Goal: Task Accomplishment & Management: Use online tool/utility

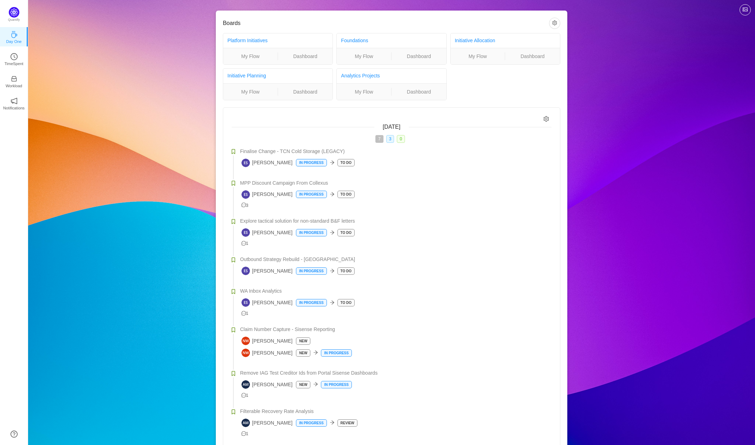
click at [11, 59] on icon "icon: clock-circle" at bounding box center [14, 56] width 7 height 7
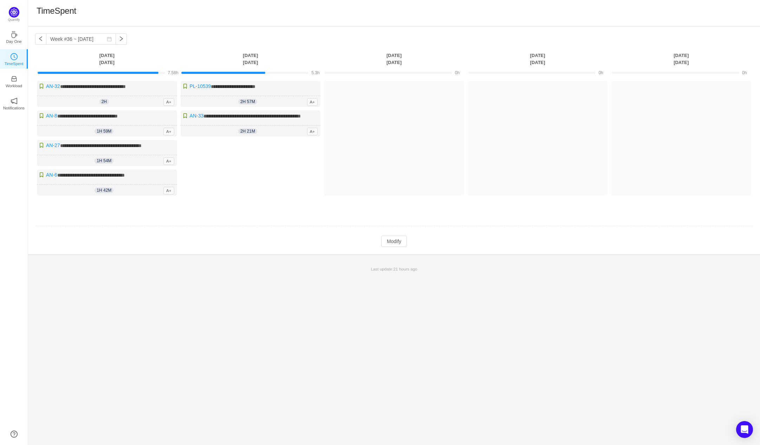
drag, startPoint x: 279, startPoint y: 225, endPoint x: 384, endPoint y: 229, distance: 104.8
click at [384, 229] on tbody "**********" at bounding box center [394, 156] width 718 height 181
drag, startPoint x: 288, startPoint y: 268, endPoint x: 332, endPoint y: 262, distance: 43.9
click at [40, 40] on button "button" at bounding box center [40, 38] width 11 height 11
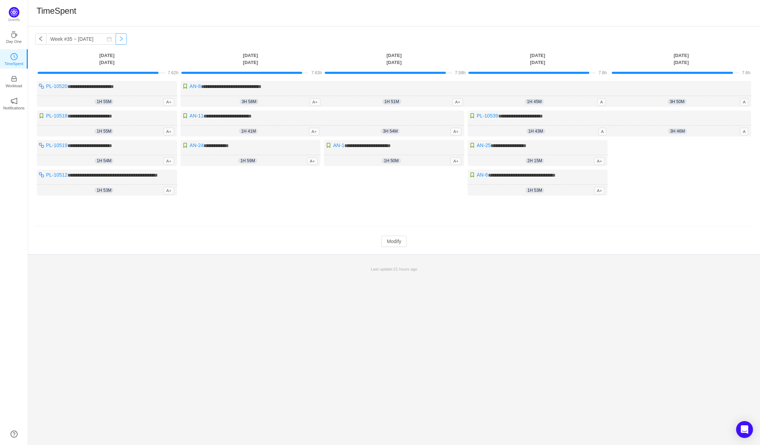
click at [118, 37] on button "button" at bounding box center [121, 38] width 11 height 11
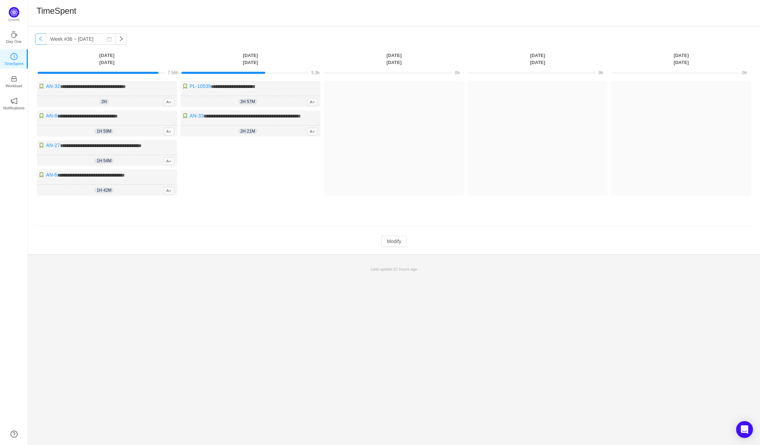
click at [39, 36] on button "button" at bounding box center [40, 38] width 11 height 11
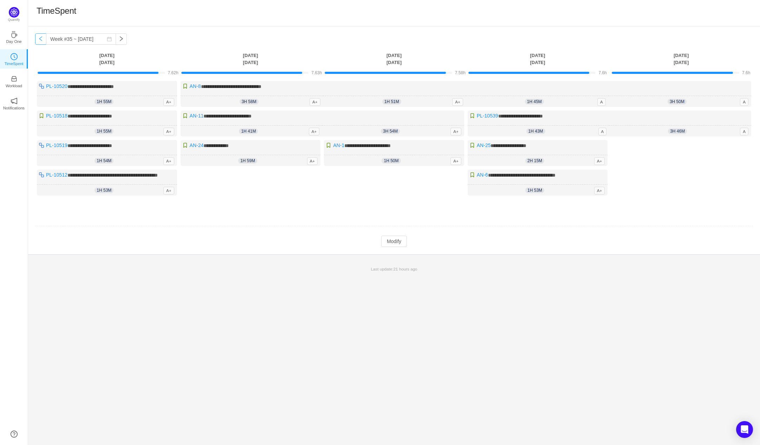
click at [39, 33] on button "button" at bounding box center [40, 38] width 11 height 11
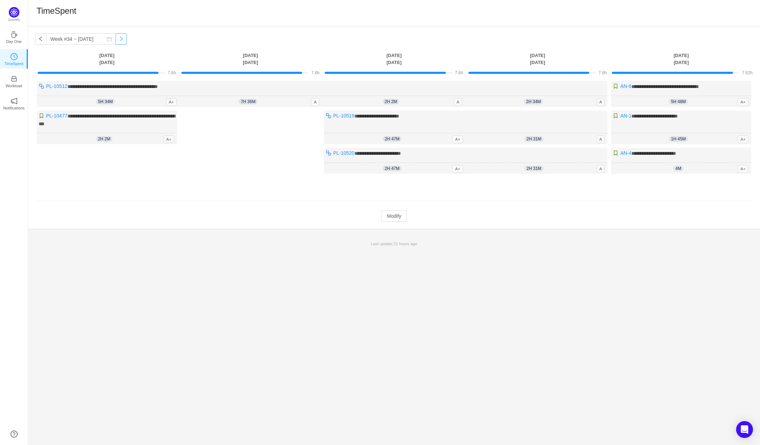
click at [120, 39] on button "button" at bounding box center [121, 38] width 11 height 11
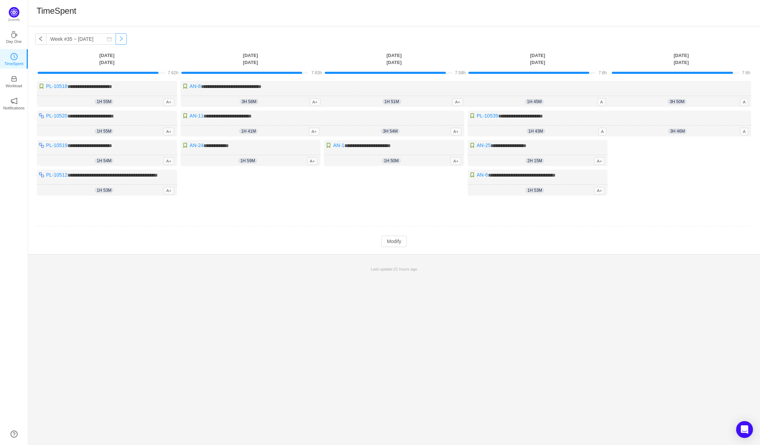
click at [118, 41] on button "button" at bounding box center [121, 38] width 11 height 11
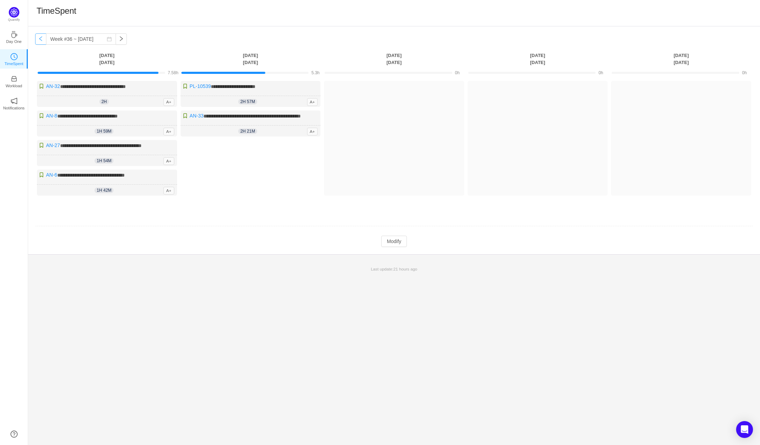
click at [44, 36] on button "button" at bounding box center [40, 38] width 11 height 11
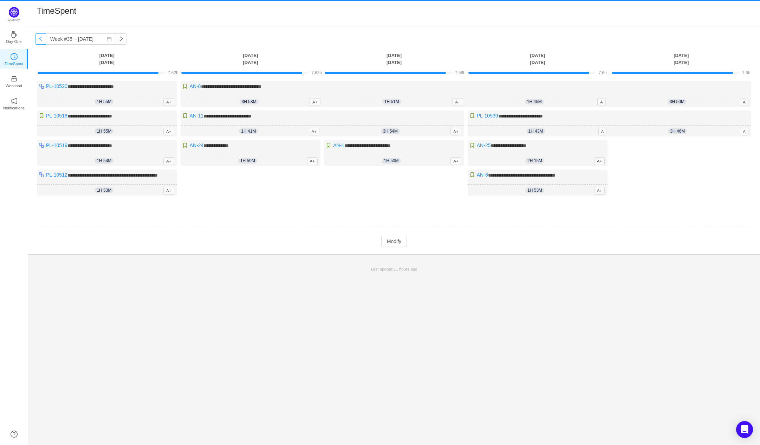
click at [44, 36] on button "button" at bounding box center [40, 38] width 11 height 11
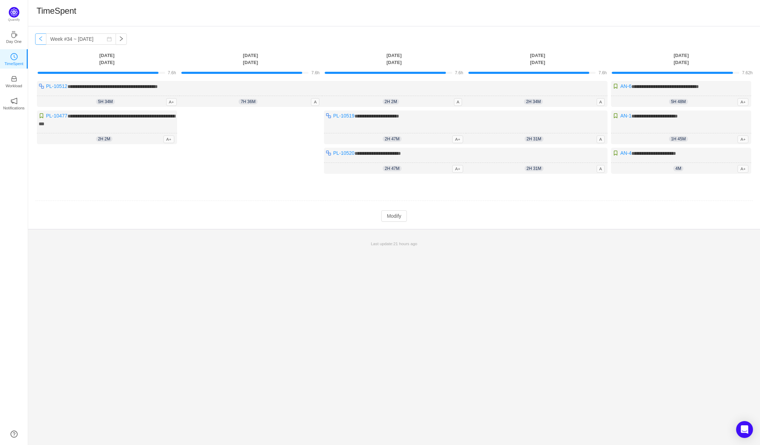
click at [44, 36] on button "button" at bounding box center [40, 38] width 11 height 11
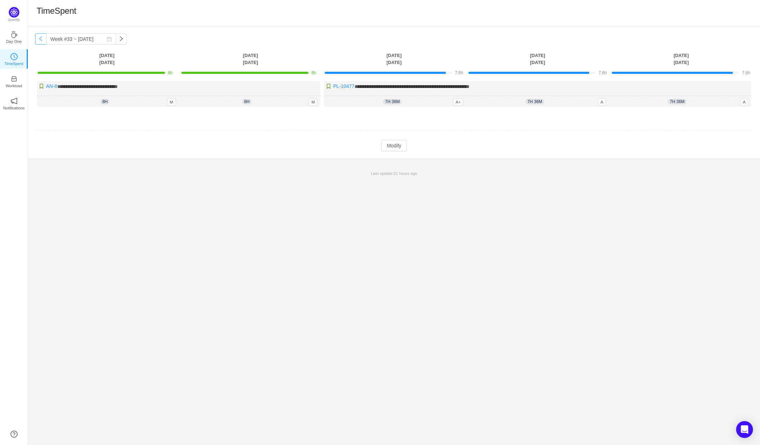
click at [44, 36] on button "button" at bounding box center [40, 38] width 11 height 11
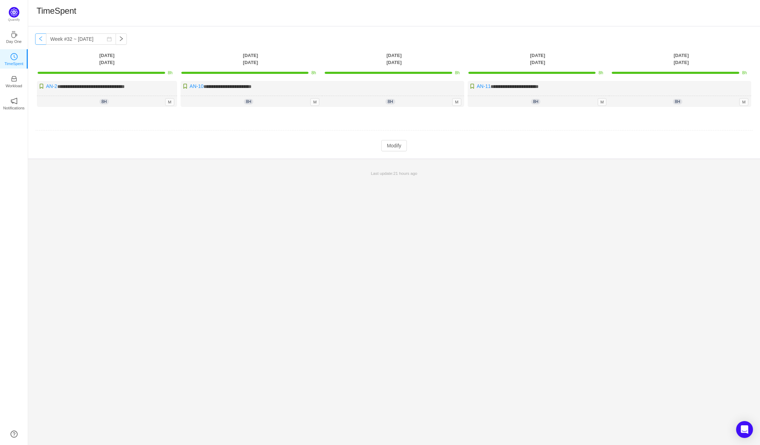
click at [44, 36] on button "button" at bounding box center [40, 38] width 11 height 11
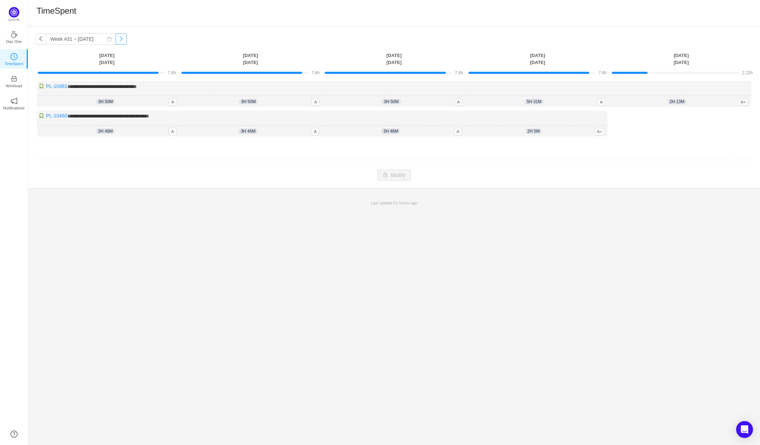
click at [118, 38] on button "button" at bounding box center [121, 38] width 11 height 11
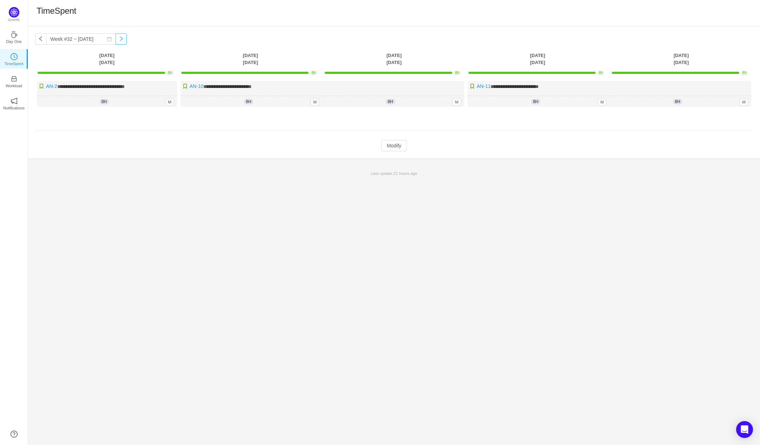
click at [118, 37] on button "button" at bounding box center [121, 38] width 11 height 11
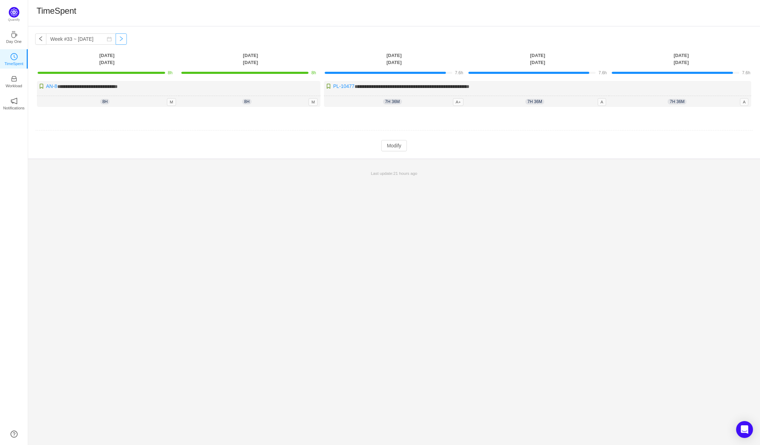
click at [118, 37] on button "button" at bounding box center [121, 38] width 11 height 11
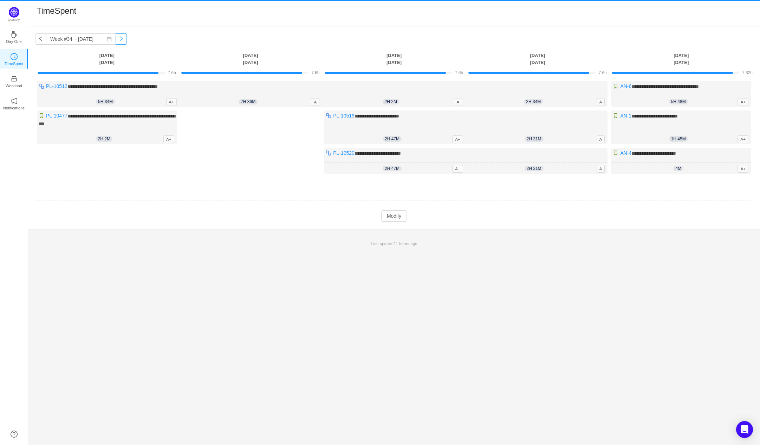
click at [118, 37] on button "button" at bounding box center [121, 38] width 11 height 11
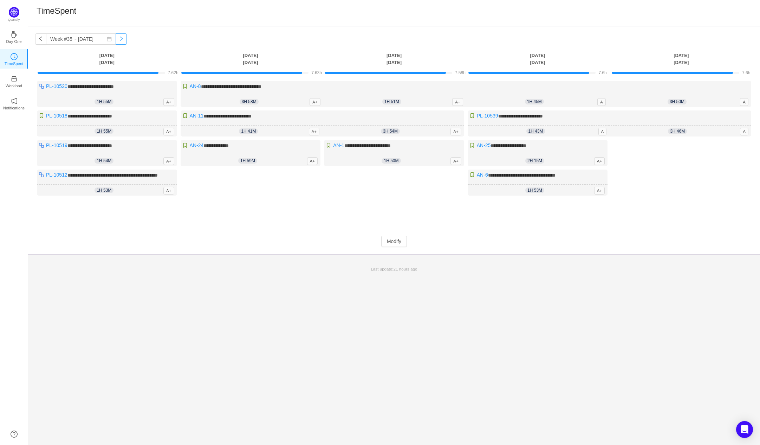
click at [118, 37] on button "button" at bounding box center [121, 38] width 11 height 11
type input "Week #36 ~ [DATE]"
